Goal: Obtain resource: Download file/media

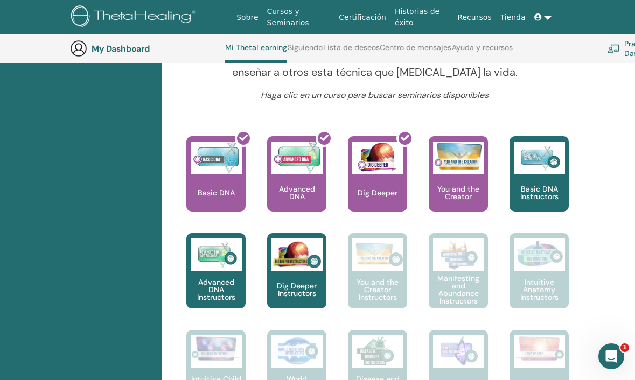
scroll to position [429, 0]
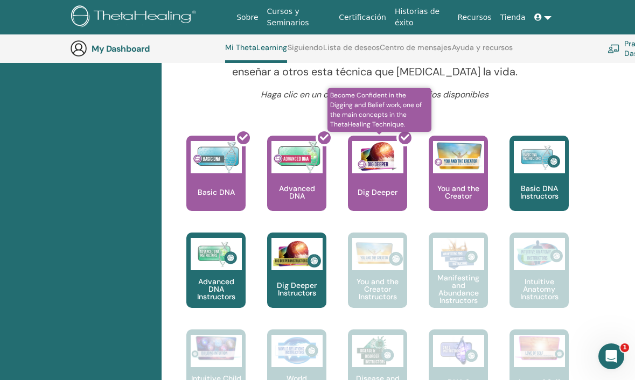
click at [388, 185] on div at bounding box center [383, 177] width 59 height 97
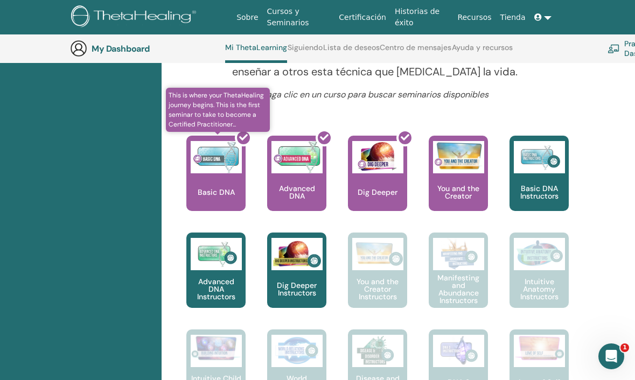
scroll to position [316, 0]
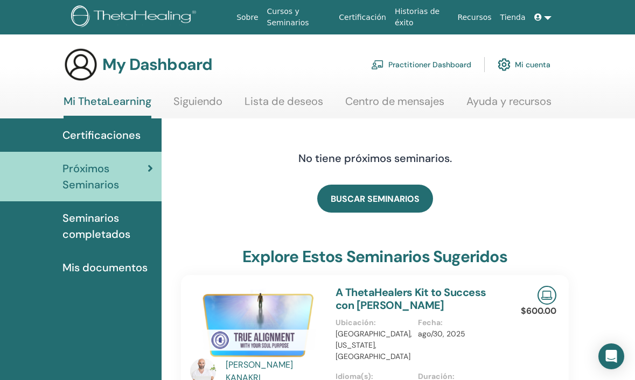
click at [94, 280] on link "Mis documentos" at bounding box center [81, 267] width 162 height 33
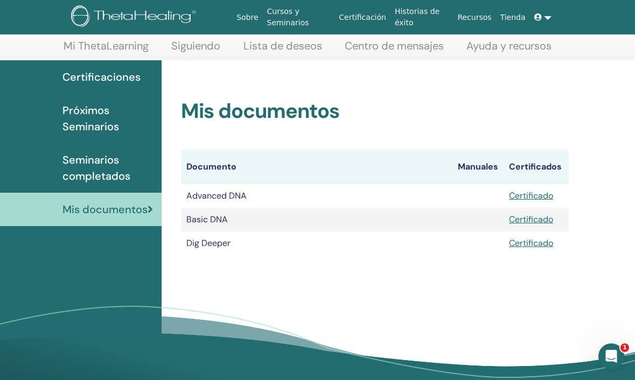
scroll to position [59, 0]
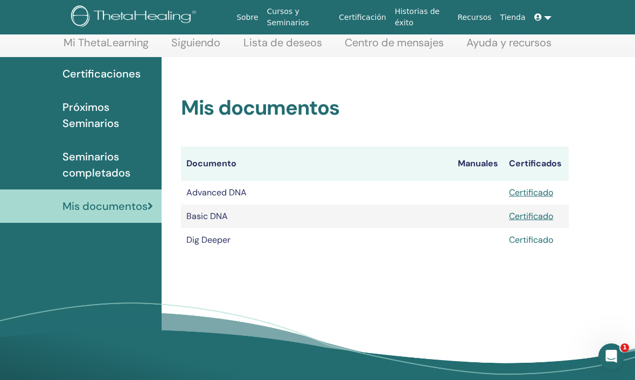
click at [547, 236] on link "Certificado" at bounding box center [531, 239] width 44 height 11
